Goal: Navigation & Orientation: Find specific page/section

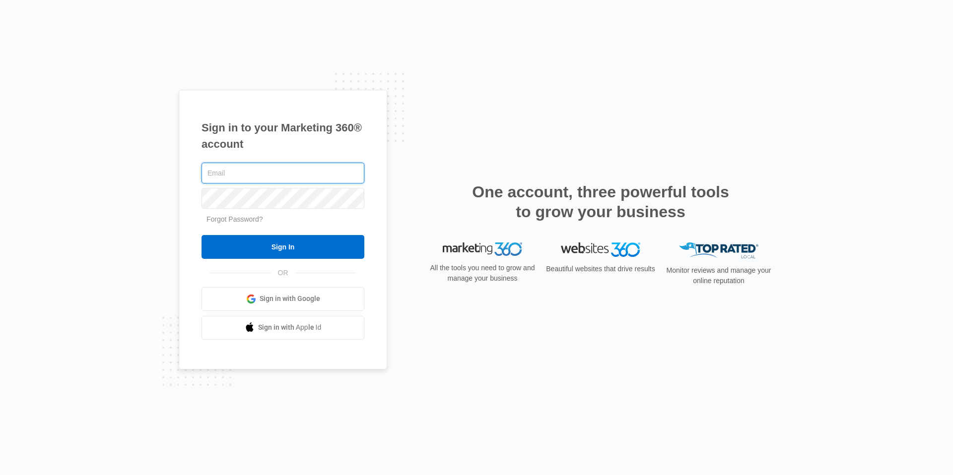
type input "[EMAIL_ADDRESS][DOMAIN_NAME]"
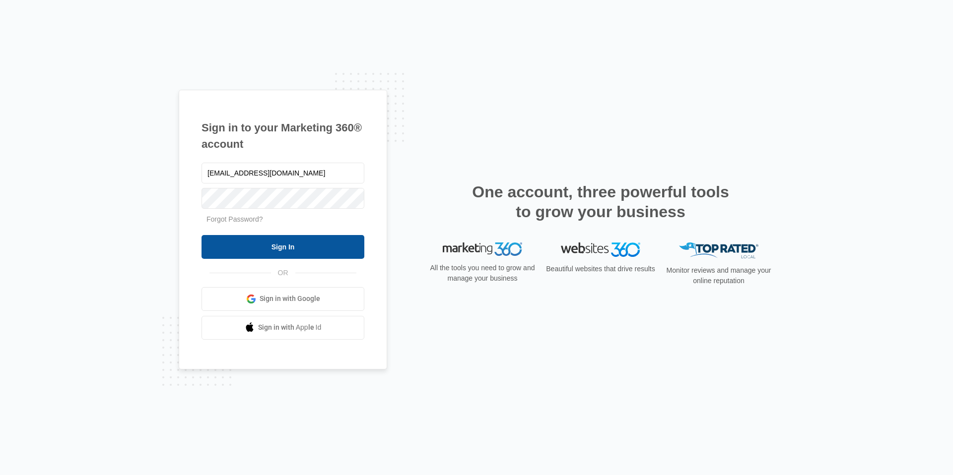
click at [306, 246] on input "Sign In" at bounding box center [282, 247] width 163 height 24
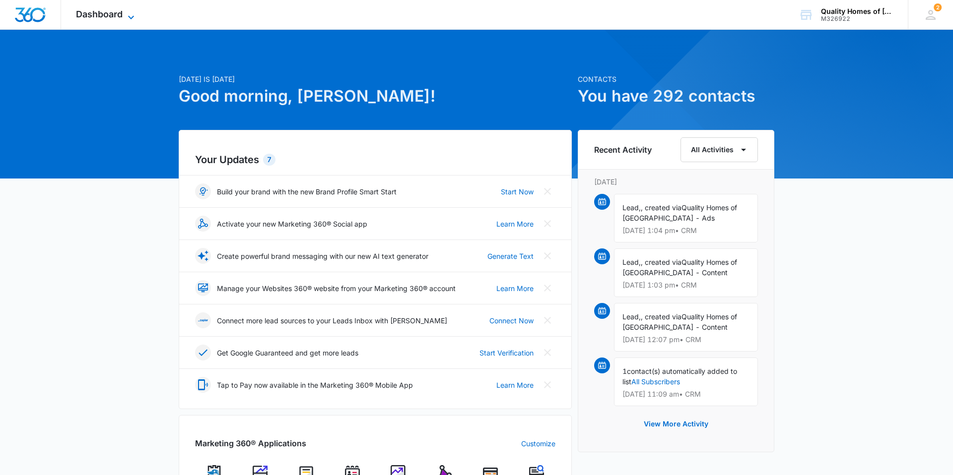
click at [100, 14] on span "Dashboard" at bounding box center [99, 14] width 47 height 10
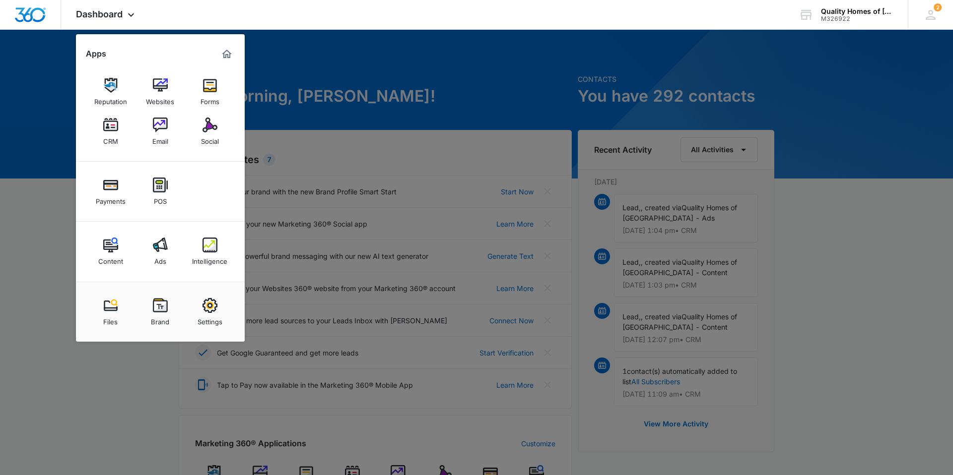
click at [283, 43] on div at bounding box center [476, 237] width 953 height 475
